Goal: Task Accomplishment & Management: Use online tool/utility

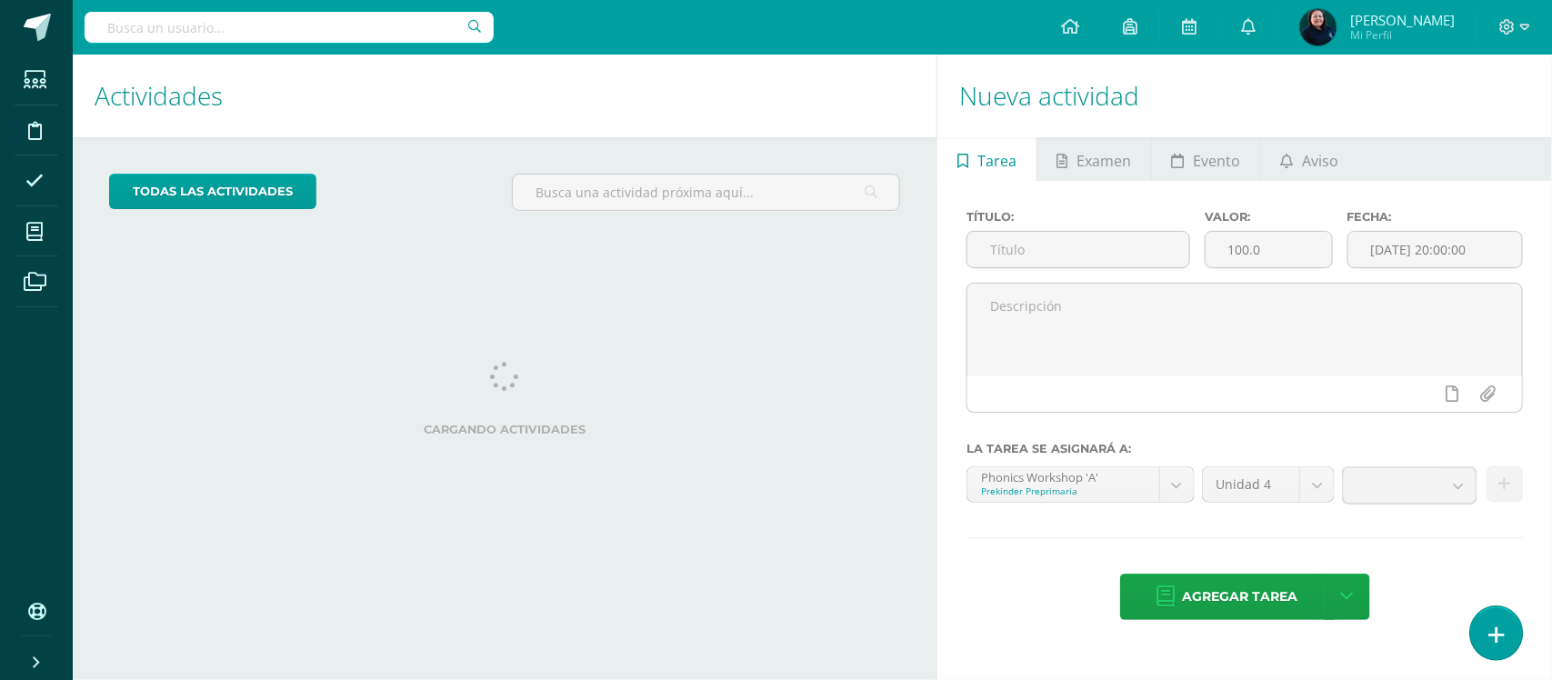
click at [1498, 628] on icon at bounding box center [1496, 635] width 16 height 21
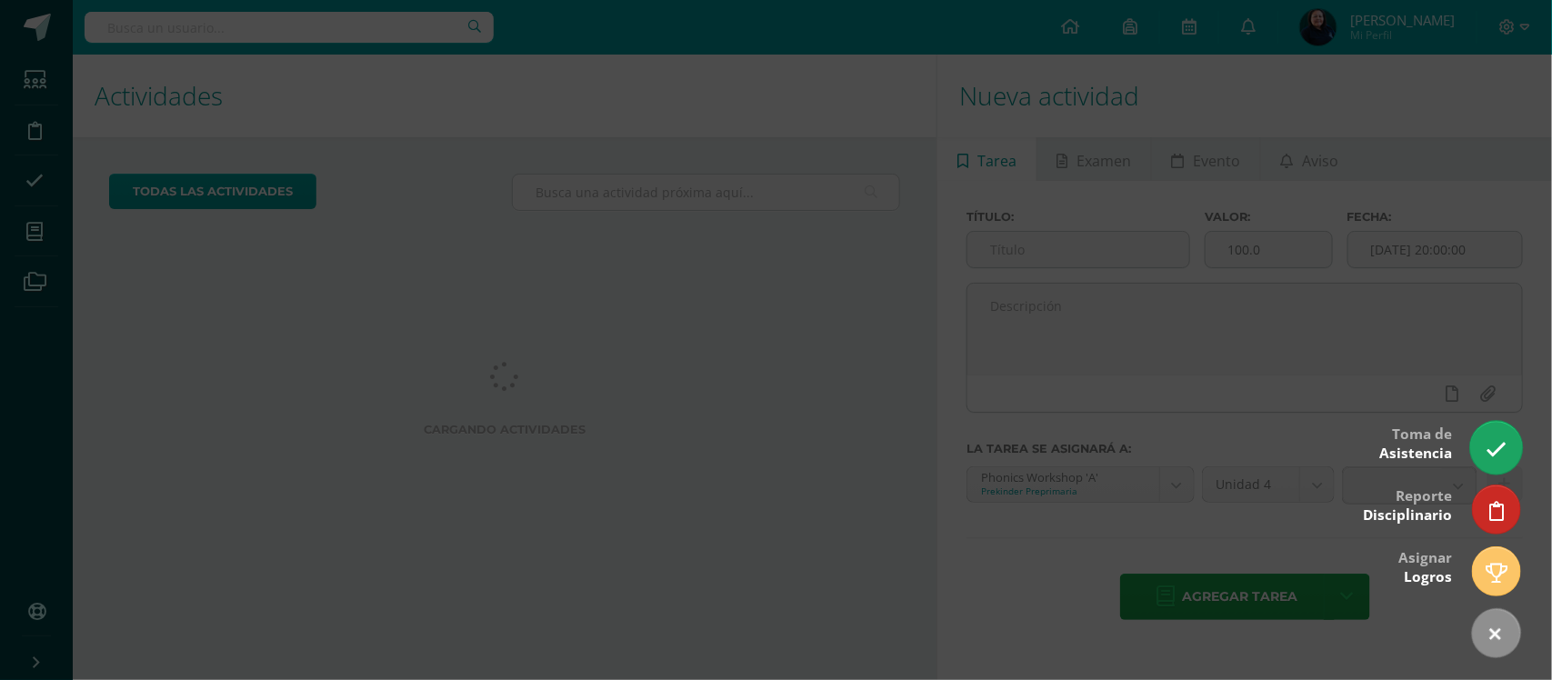
click at [1486, 433] on link at bounding box center [1496, 447] width 52 height 53
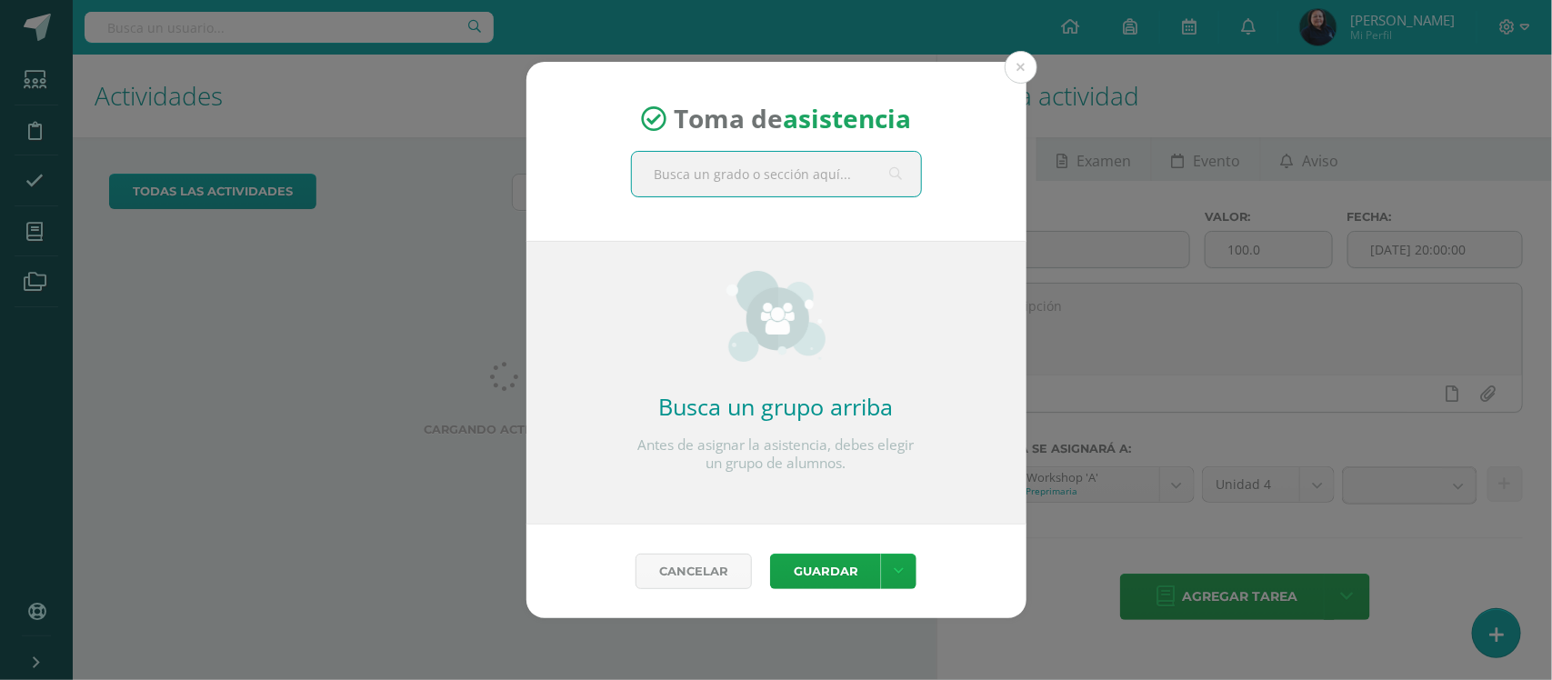
click at [801, 161] on input "text" at bounding box center [776, 174] width 289 height 45
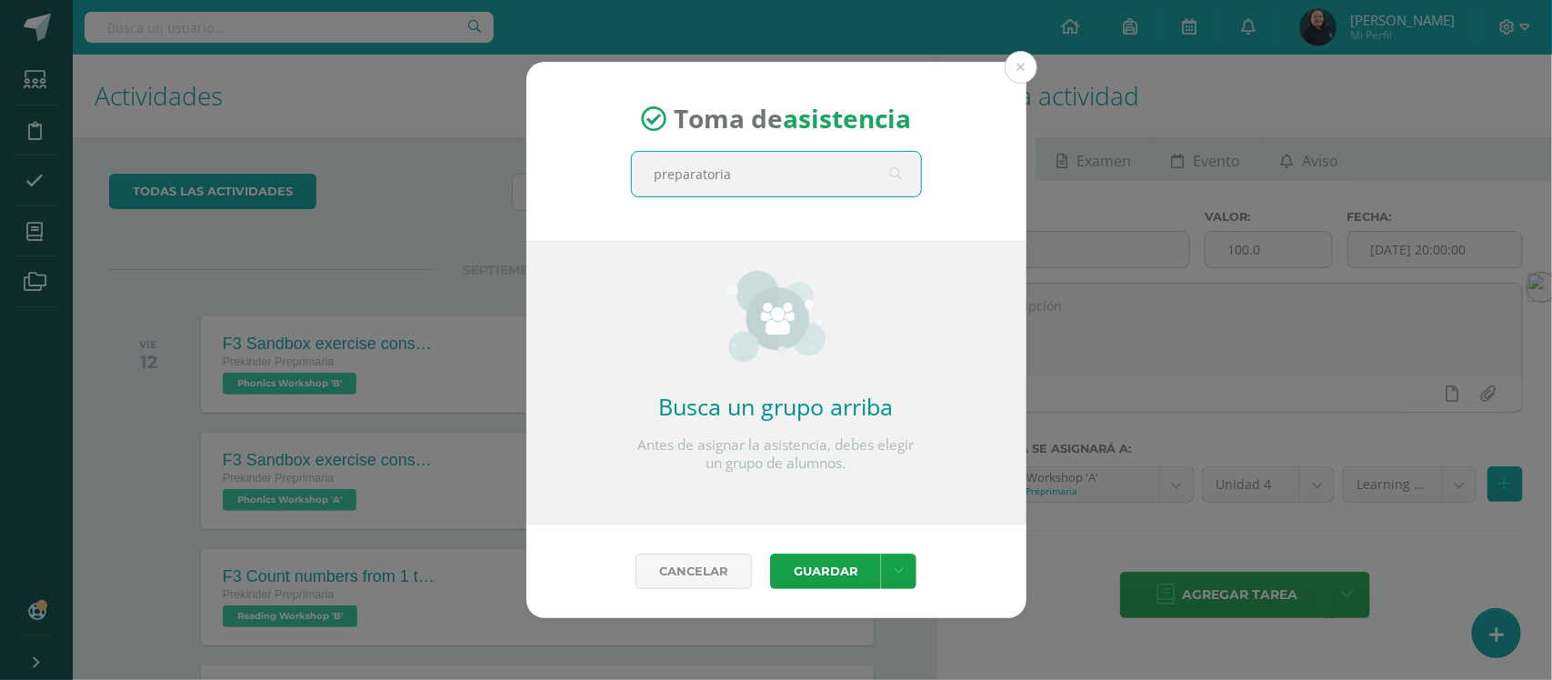
type input "preparatoria"
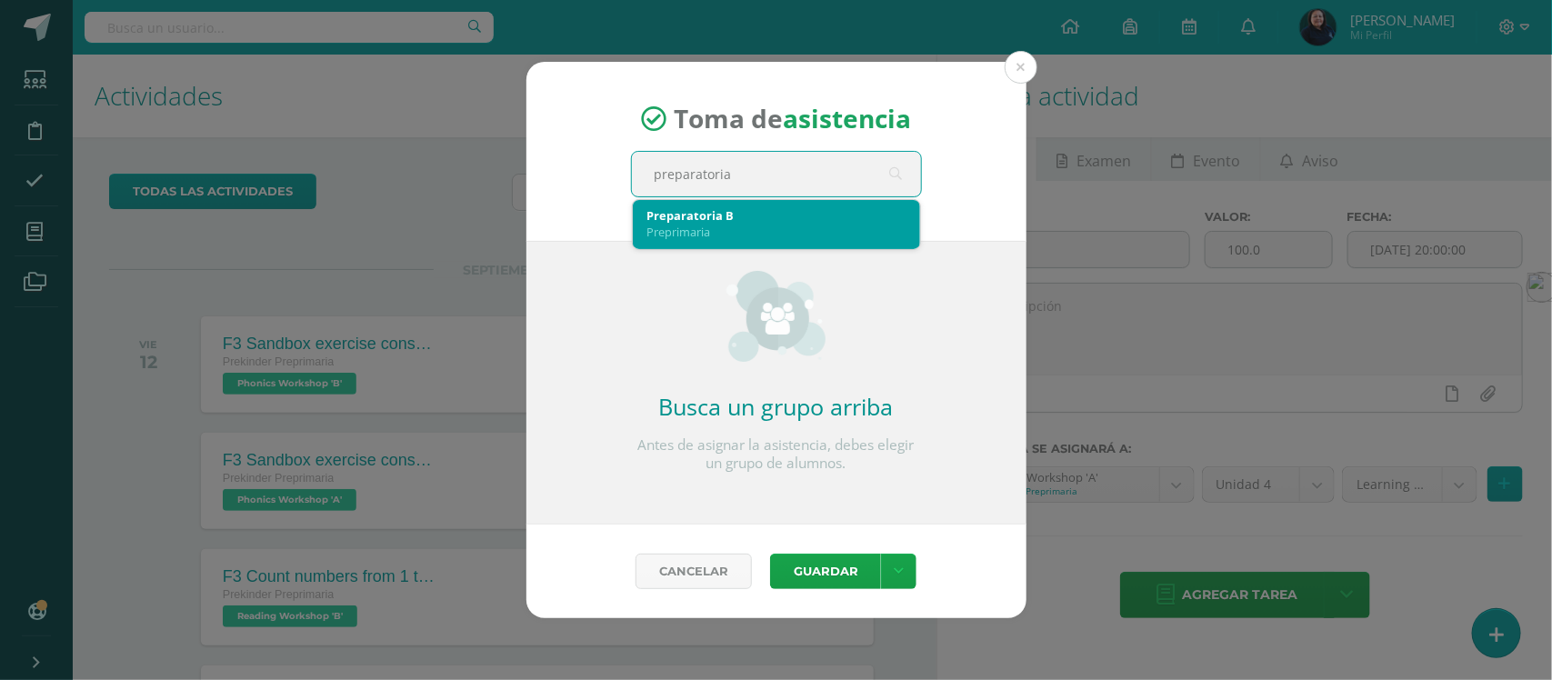
click at [705, 219] on div "Preparatoria B" at bounding box center [776, 215] width 258 height 16
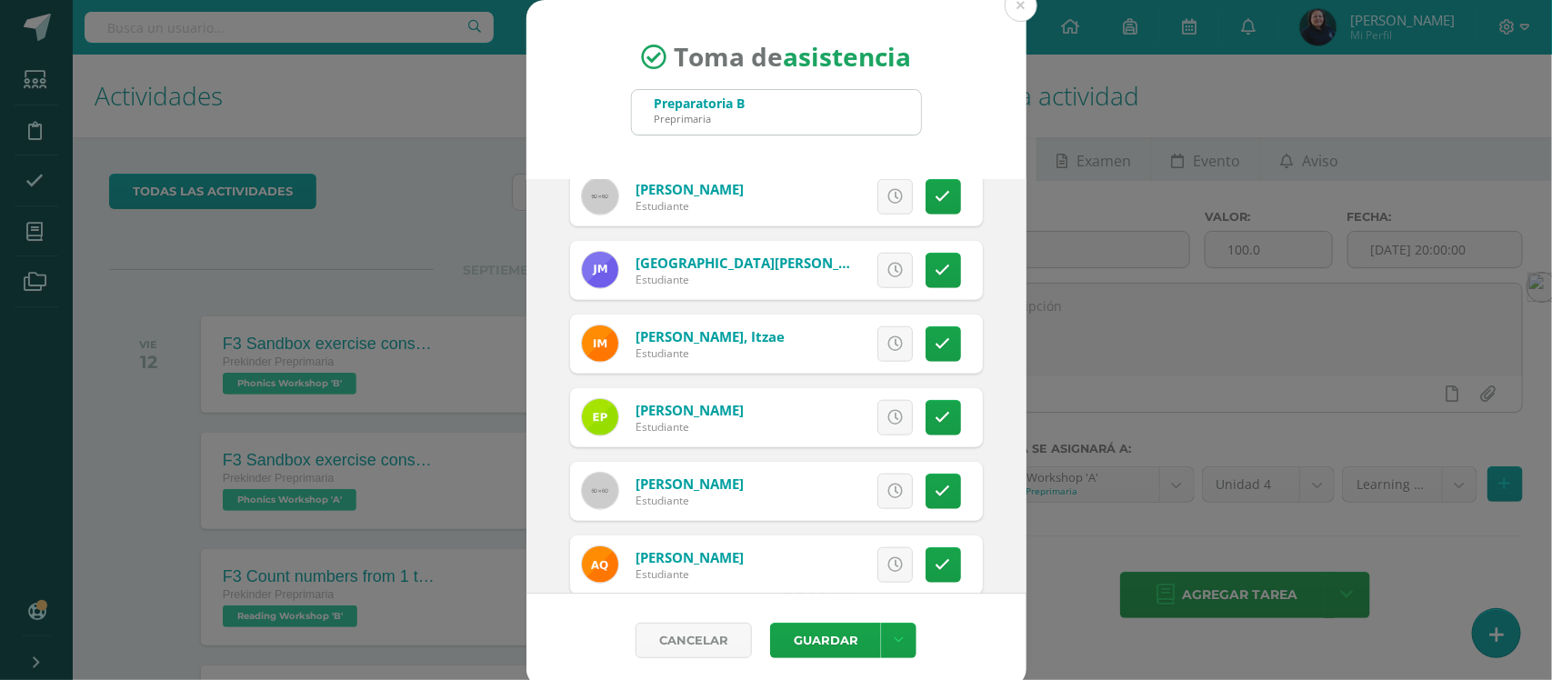
scroll to position [796, 0]
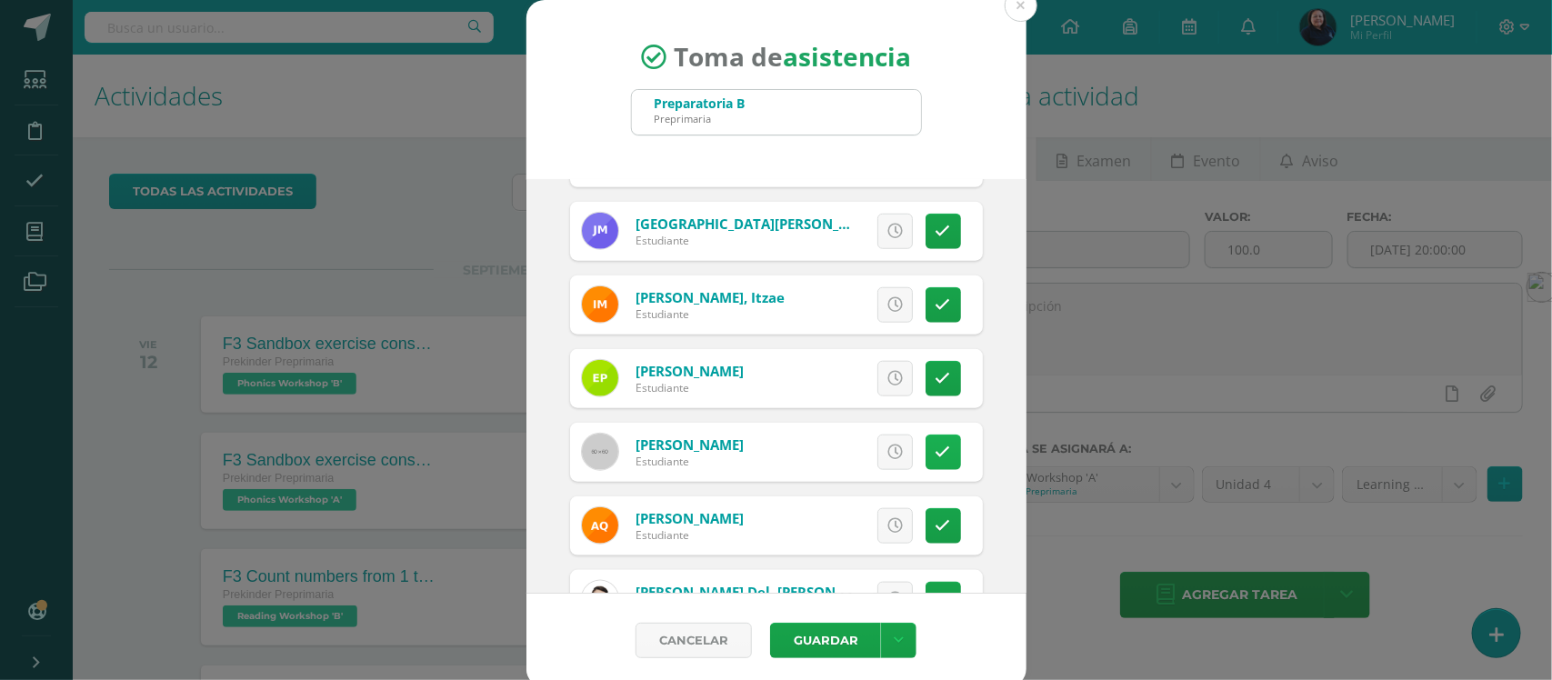
click at [936, 457] on icon at bounding box center [943, 452] width 15 height 15
click at [834, 644] on button "Guardar" at bounding box center [825, 640] width 111 height 35
